Goal: Information Seeking & Learning: Learn about a topic

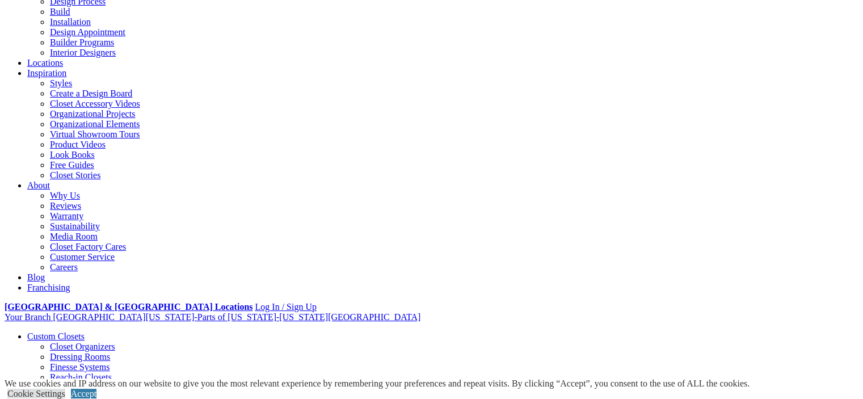
scroll to position [170, 0]
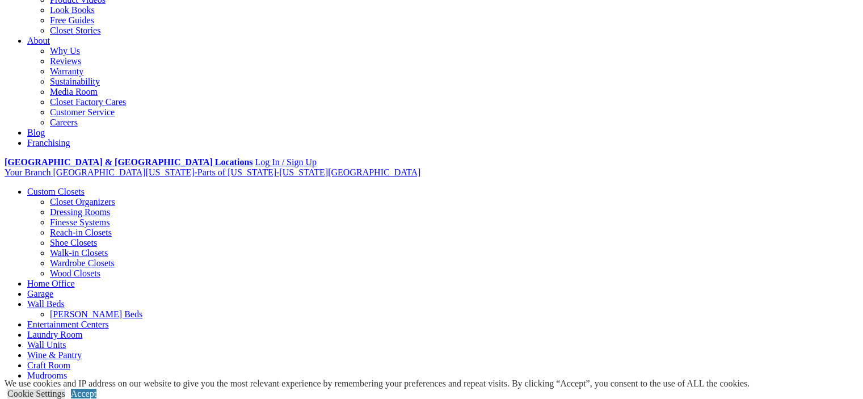
scroll to position [284, 0]
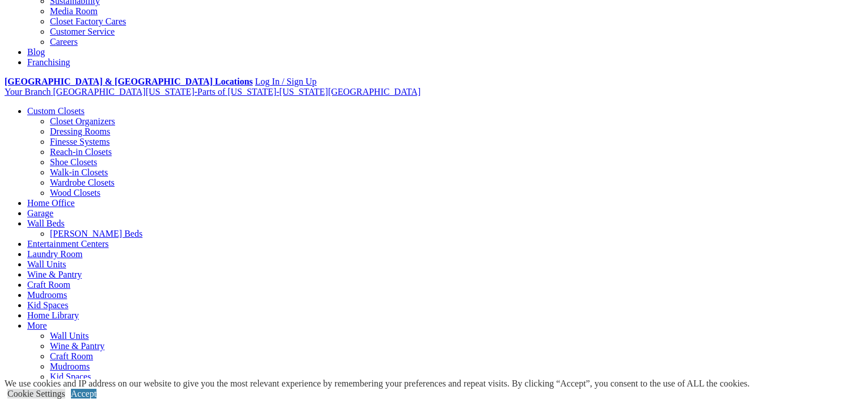
scroll to position [397, 0]
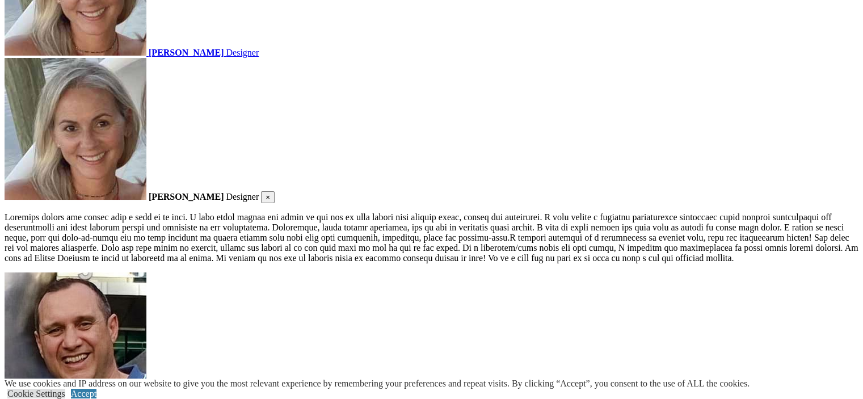
scroll to position [1872, 0]
